Goal: Information Seeking & Learning: Learn about a topic

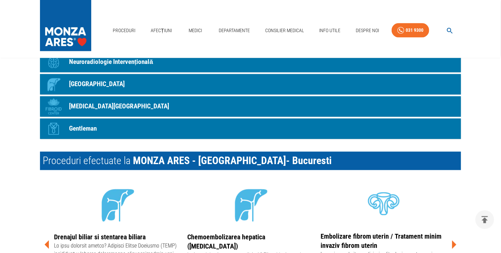
scroll to position [718, 0]
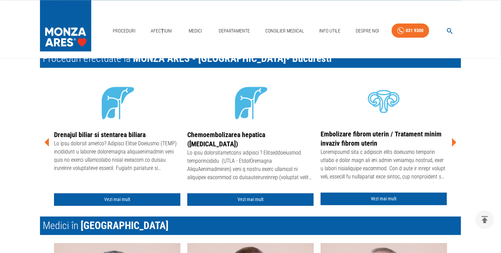
click at [453, 144] on icon at bounding box center [454, 142] width 4 height 9
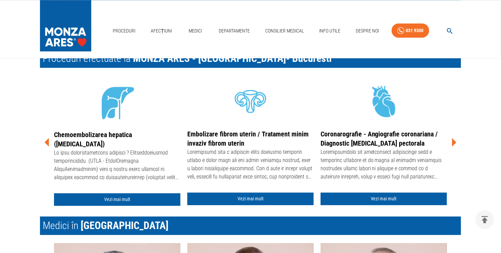
click at [452, 139] on icon at bounding box center [454, 142] width 4 height 9
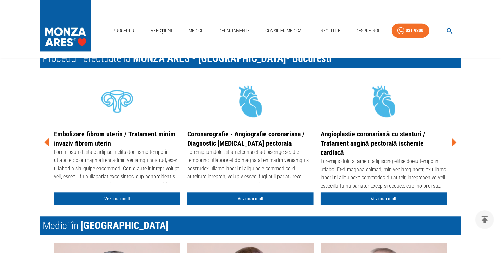
click at [452, 139] on icon at bounding box center [454, 142] width 4 height 9
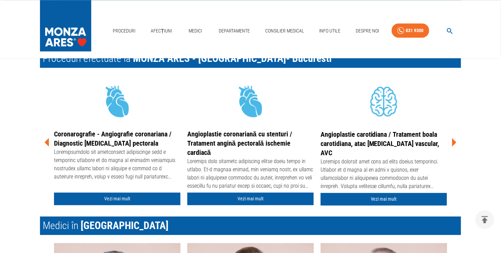
click at [452, 139] on icon at bounding box center [454, 142] width 4 height 9
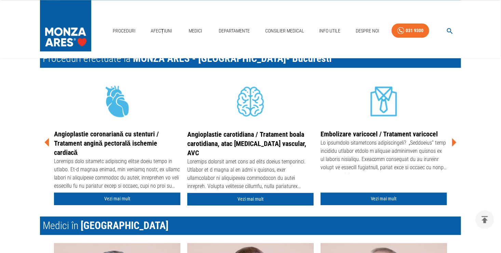
click at [452, 139] on icon at bounding box center [454, 142] width 21 height 21
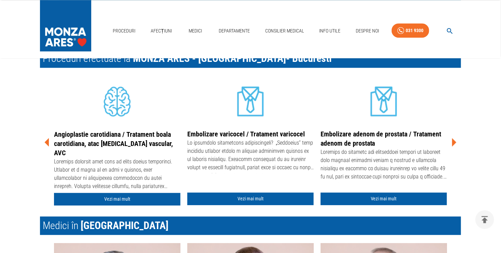
click at [454, 140] on icon at bounding box center [454, 142] width 4 height 9
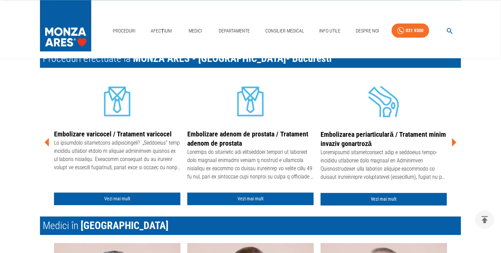
click at [454, 140] on icon at bounding box center [454, 142] width 4 height 9
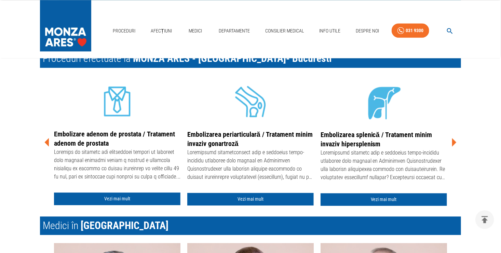
click at [454, 140] on icon at bounding box center [454, 142] width 4 height 9
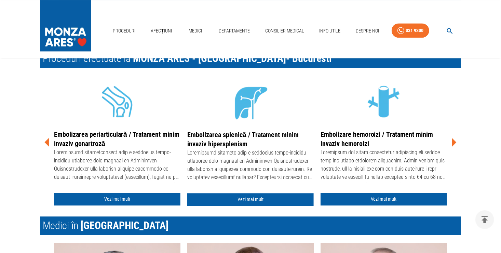
click at [454, 140] on icon at bounding box center [454, 142] width 4 height 9
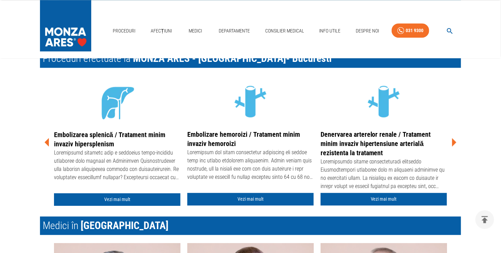
click at [454, 140] on icon at bounding box center [454, 142] width 4 height 9
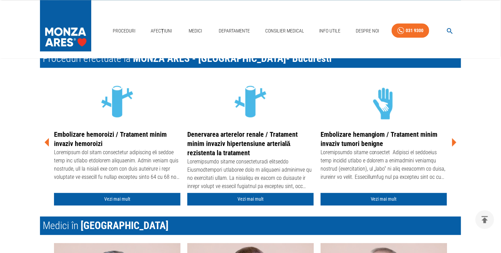
click at [452, 142] on icon at bounding box center [454, 142] width 4 height 9
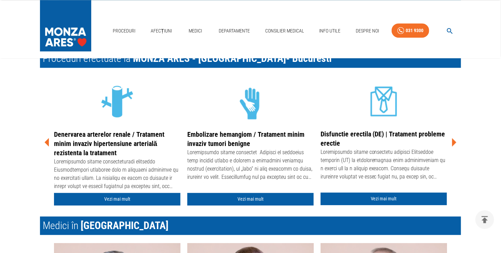
click at [453, 141] on icon at bounding box center [454, 142] width 4 height 9
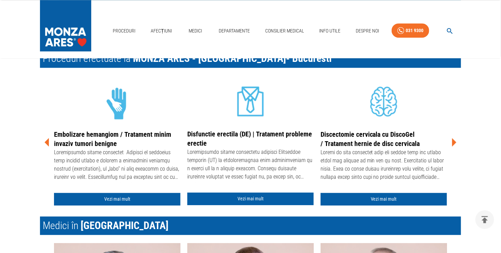
click at [454, 138] on icon at bounding box center [454, 142] width 21 height 21
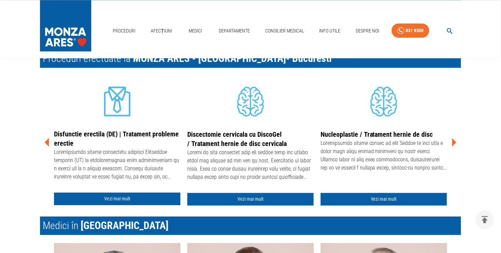
click at [453, 138] on icon at bounding box center [454, 142] width 21 height 21
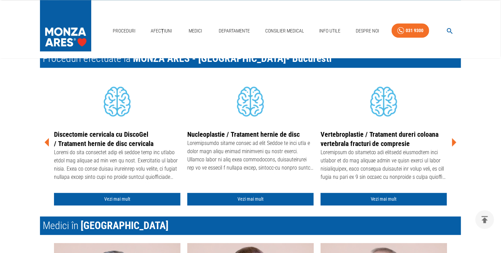
click at [453, 138] on icon at bounding box center [454, 142] width 21 height 21
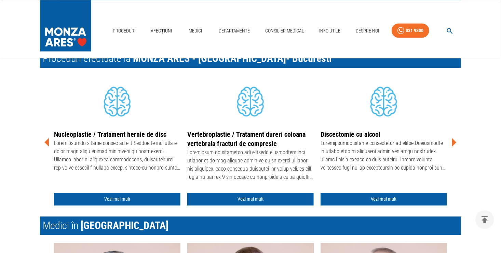
click at [453, 138] on icon at bounding box center [454, 142] width 21 height 21
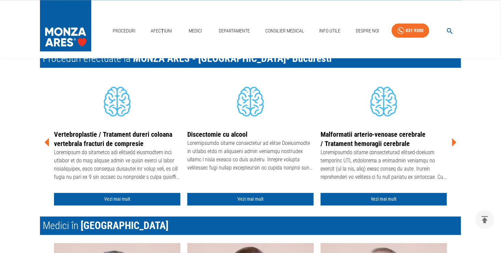
click at [453, 138] on icon at bounding box center [454, 142] width 21 height 21
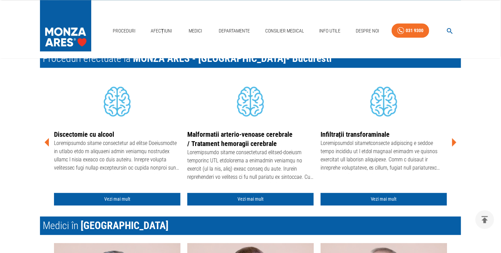
click at [453, 138] on icon at bounding box center [454, 142] width 21 height 21
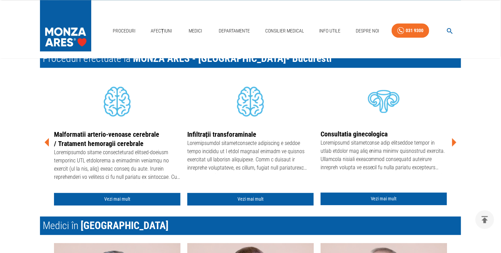
click at [453, 138] on icon at bounding box center [454, 142] width 21 height 21
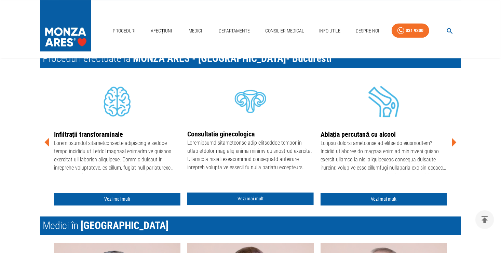
click at [453, 138] on icon at bounding box center [454, 142] width 21 height 21
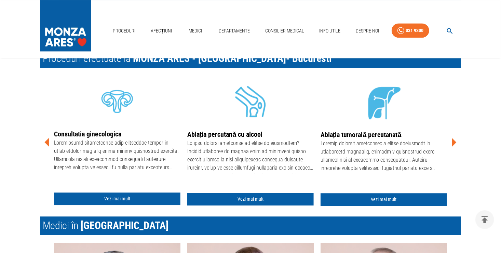
click at [375, 134] on link "Ablația tumorală percutanată" at bounding box center [361, 135] width 81 height 8
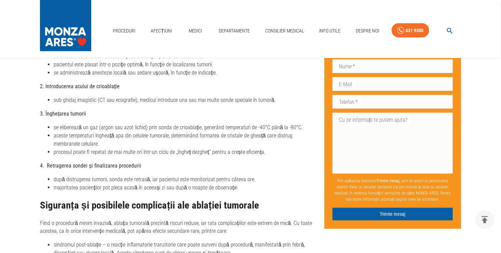
scroll to position [1504, 0]
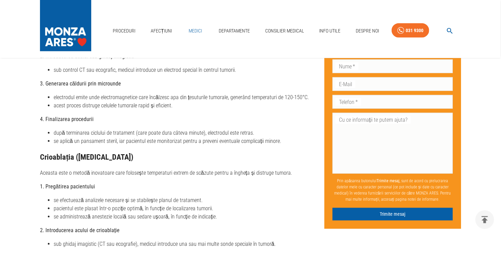
click at [199, 30] on link "Medici" at bounding box center [195, 31] width 22 height 14
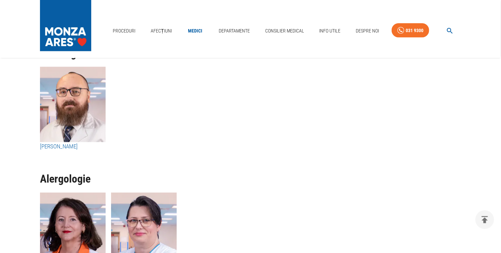
scroll to position [2939, 0]
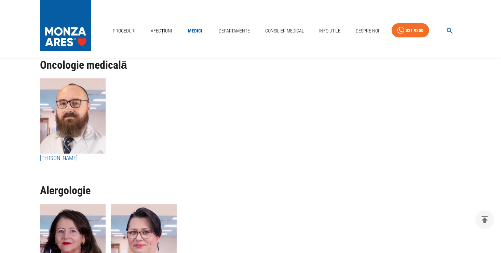
click at [89, 68] on h1 "Oncologie medicală" at bounding box center [250, 65] width 421 height 12
click at [135, 107] on div "[PERSON_NAME]" at bounding box center [248, 122] width 426 height 98
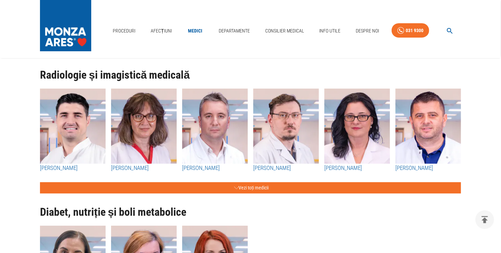
scroll to position [2529, 0]
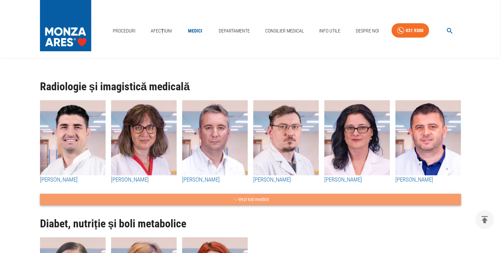
click at [253, 199] on button "Vezi toți medicii" at bounding box center [250, 199] width 421 height 11
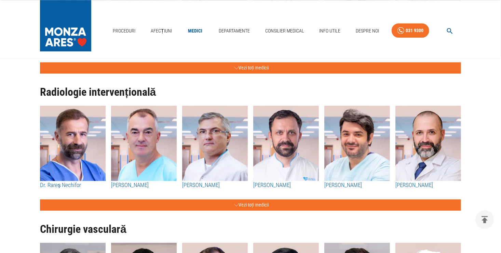
scroll to position [820, 0]
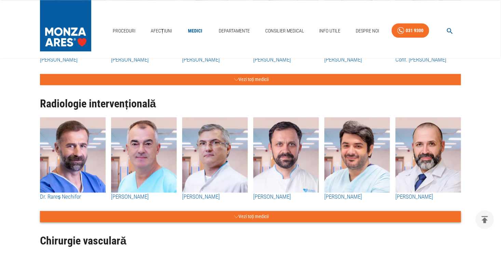
click at [237, 215] on button "Vezi toți medicii" at bounding box center [250, 216] width 421 height 11
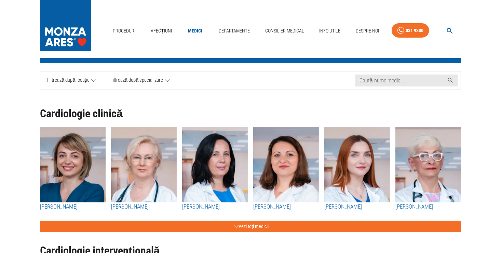
scroll to position [0, 0]
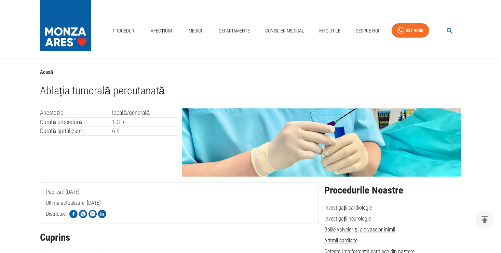
scroll to position [1504, 0]
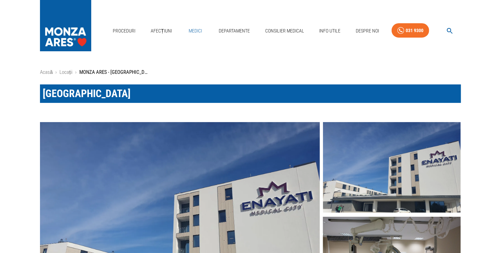
click at [194, 30] on link "Medici" at bounding box center [195, 31] width 22 height 14
click at [448, 29] on icon "button" at bounding box center [450, 31] width 8 height 8
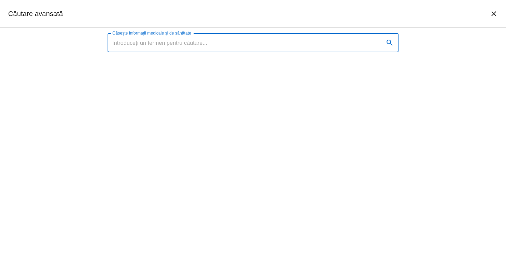
click at [240, 41] on input "Găsește informații medicale și de sănătate" at bounding box center [243, 42] width 271 height 19
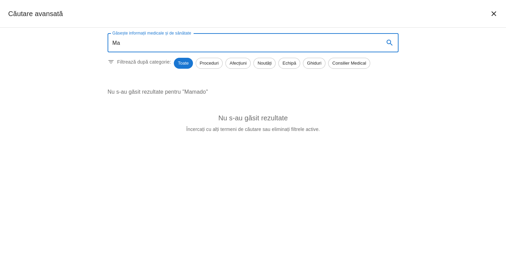
type input "M"
